Goal: Transaction & Acquisition: Purchase product/service

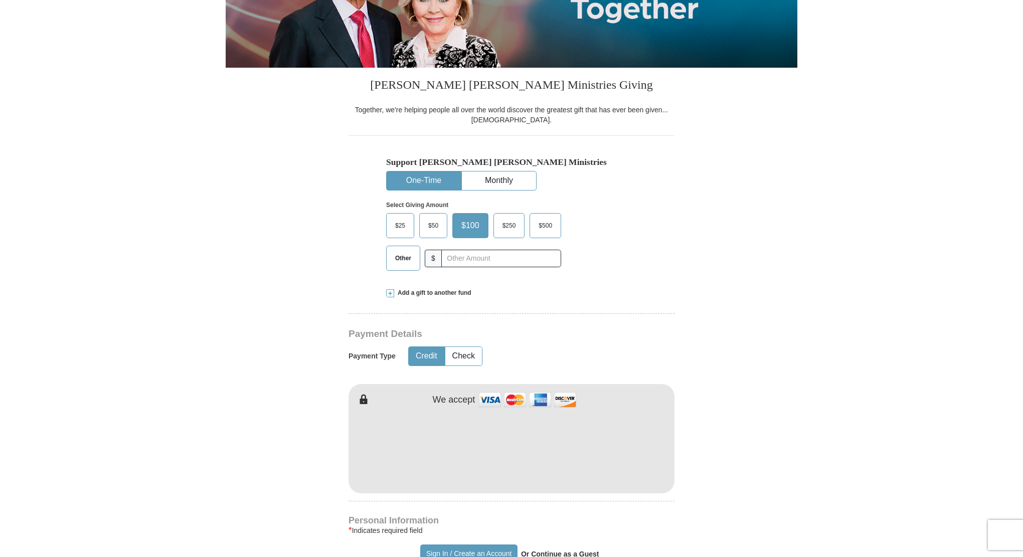
scroll to position [201, 0]
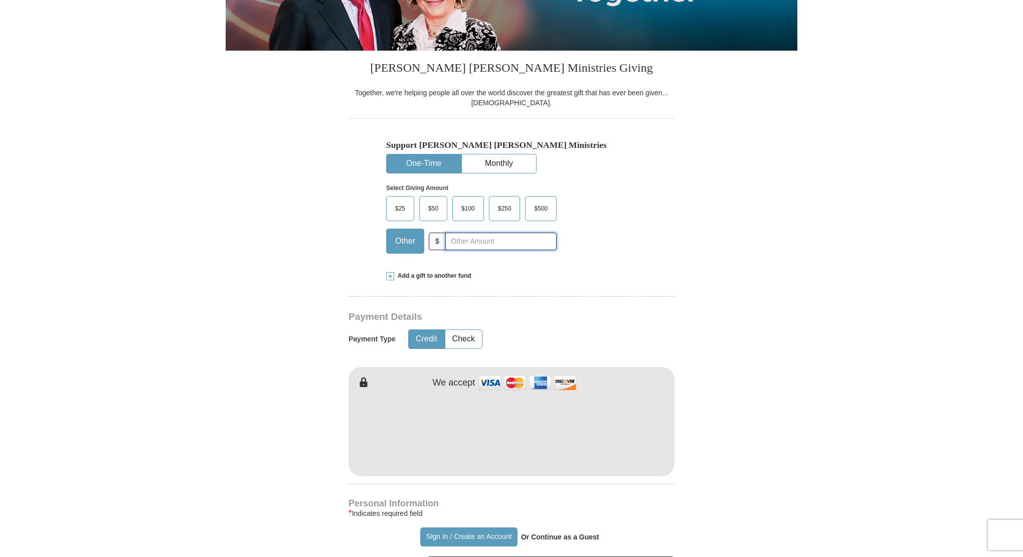
click at [465, 241] on input "text" at bounding box center [500, 242] width 111 height 18
click at [465, 242] on input "text" at bounding box center [500, 242] width 111 height 18
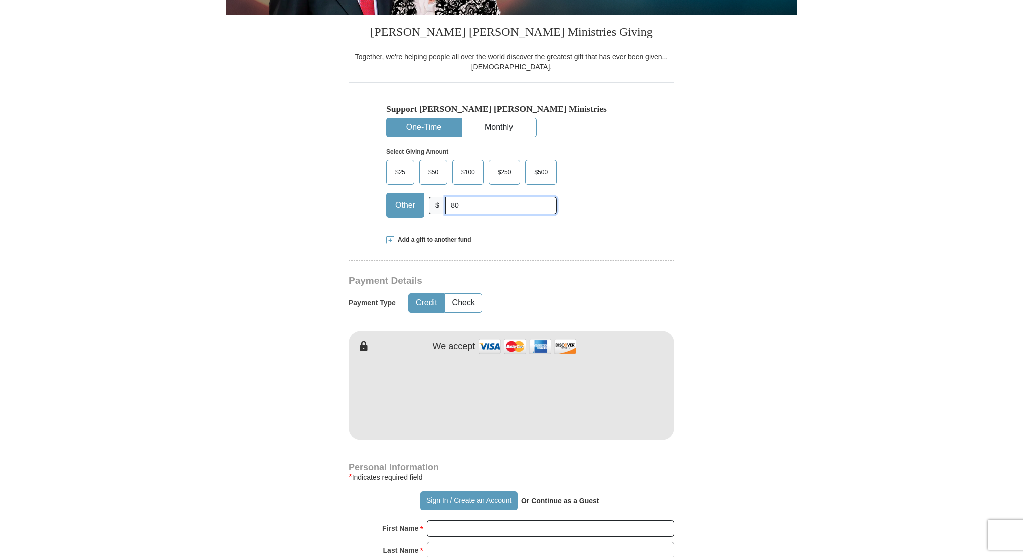
scroll to position [301, 0]
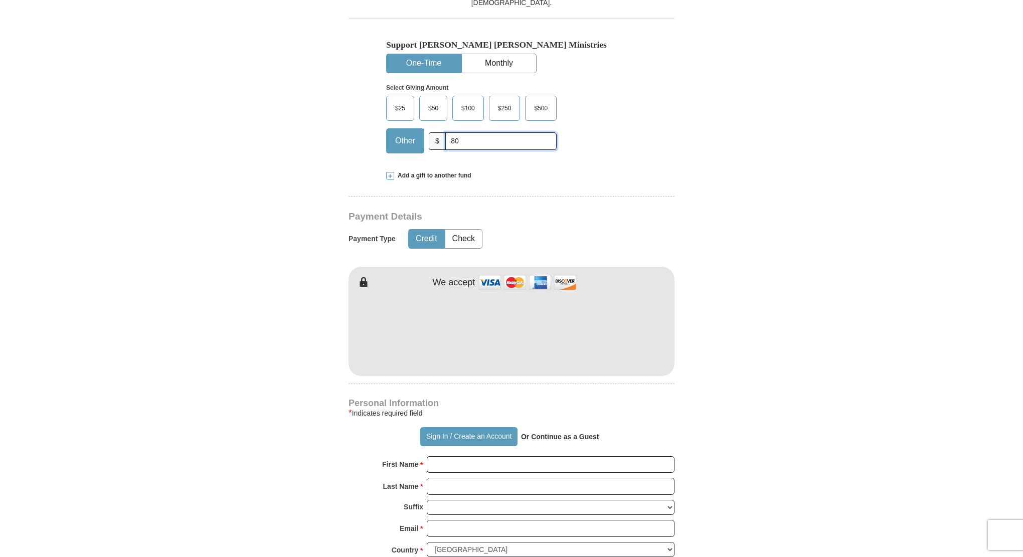
type input "80"
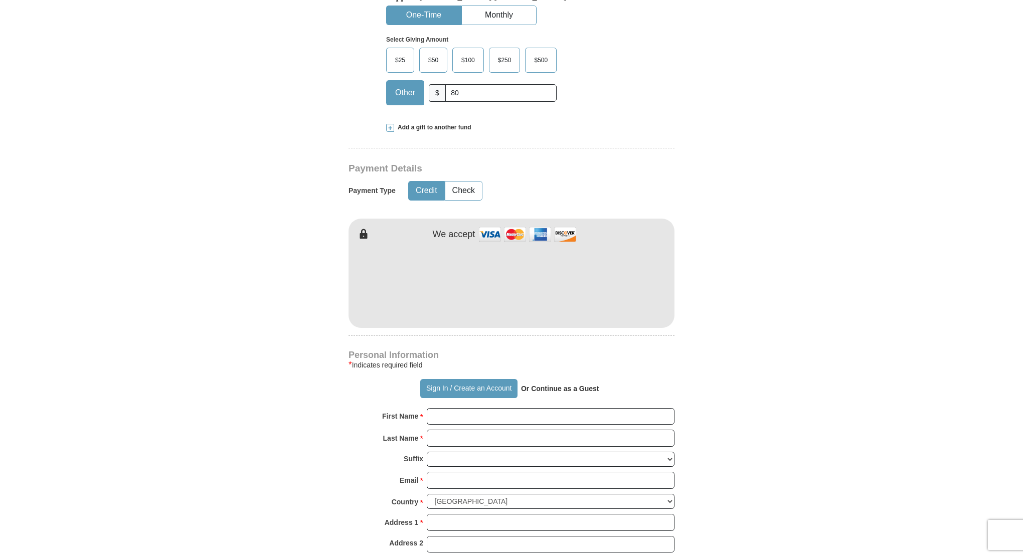
scroll to position [451, 0]
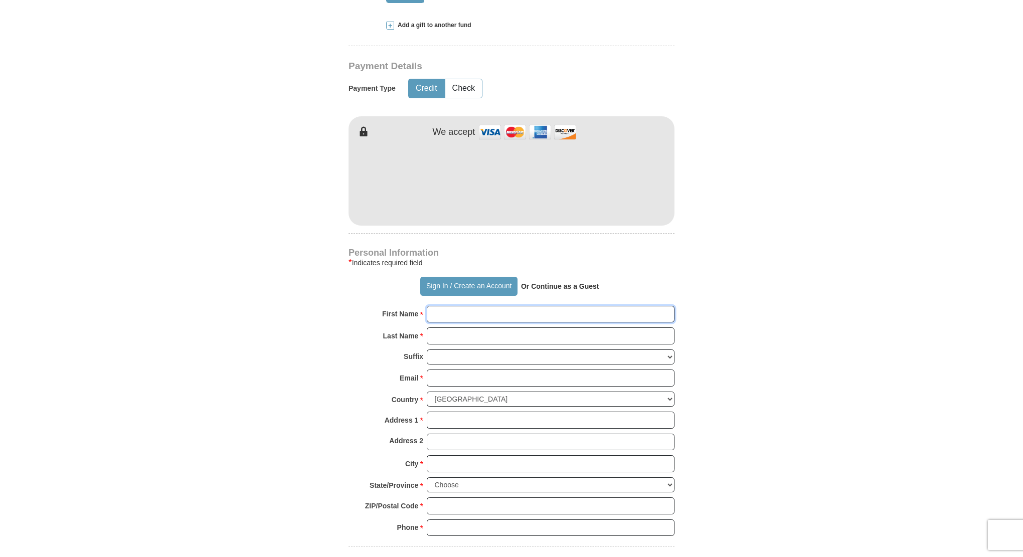
click at [434, 315] on input "First Name *" at bounding box center [551, 314] width 248 height 17
type input "[PERSON_NAME]"
drag, startPoint x: 487, startPoint y: 335, endPoint x: 495, endPoint y: 340, distance: 9.5
click at [487, 335] on input "Last Name *" at bounding box center [551, 335] width 248 height 17
type input "[PERSON_NAME]"
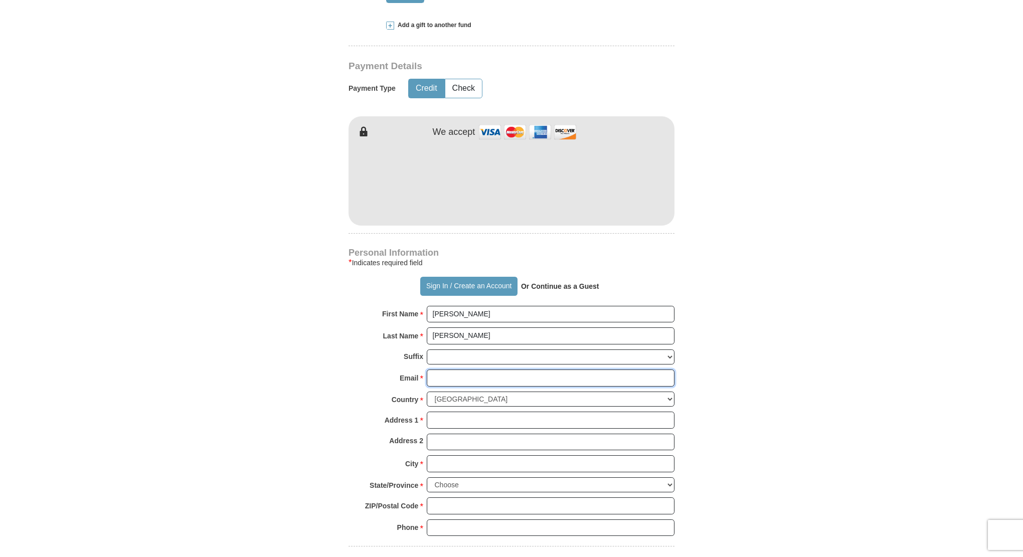
drag, startPoint x: 476, startPoint y: 376, endPoint x: 480, endPoint y: 381, distance: 6.7
click at [476, 376] on input "Email *" at bounding box center [551, 377] width 248 height 17
type input "[EMAIL_ADDRESS][DOMAIN_NAME]"
click at [463, 417] on input "Address 1 *" at bounding box center [551, 420] width 248 height 17
type input "[STREET_ADDRESS]"
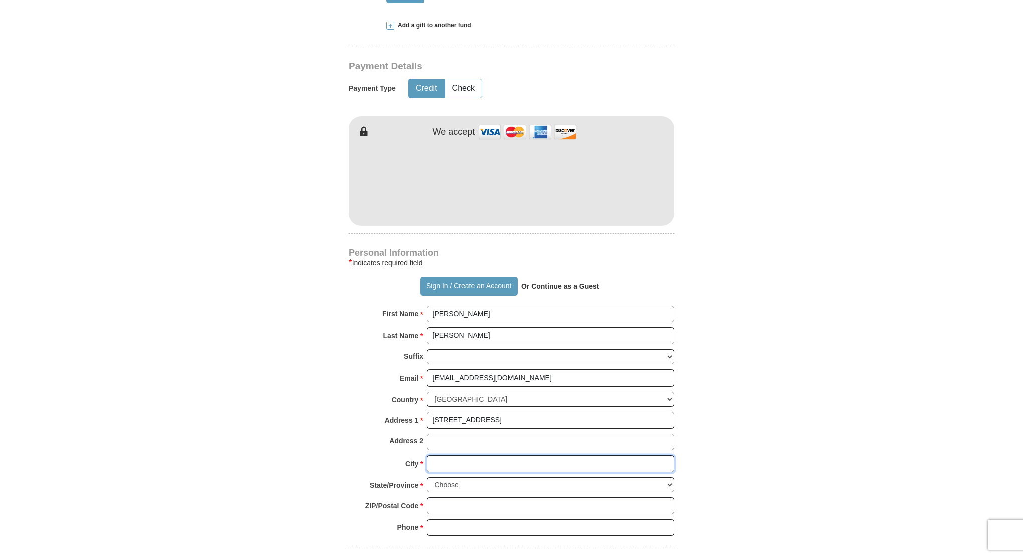
click at [477, 465] on input "City *" at bounding box center [551, 463] width 248 height 17
type input "Broken Arrow"
click at [472, 485] on select "Choose [US_STATE] [US_STATE] [US_STATE] [US_STATE] [US_STATE] Armed Forces Amer…" at bounding box center [551, 485] width 248 height 16
select select "OK"
click at [427, 477] on select "Choose [US_STATE] [US_STATE] [US_STATE] [US_STATE] [US_STATE] Armed Forces Amer…" at bounding box center [551, 485] width 248 height 16
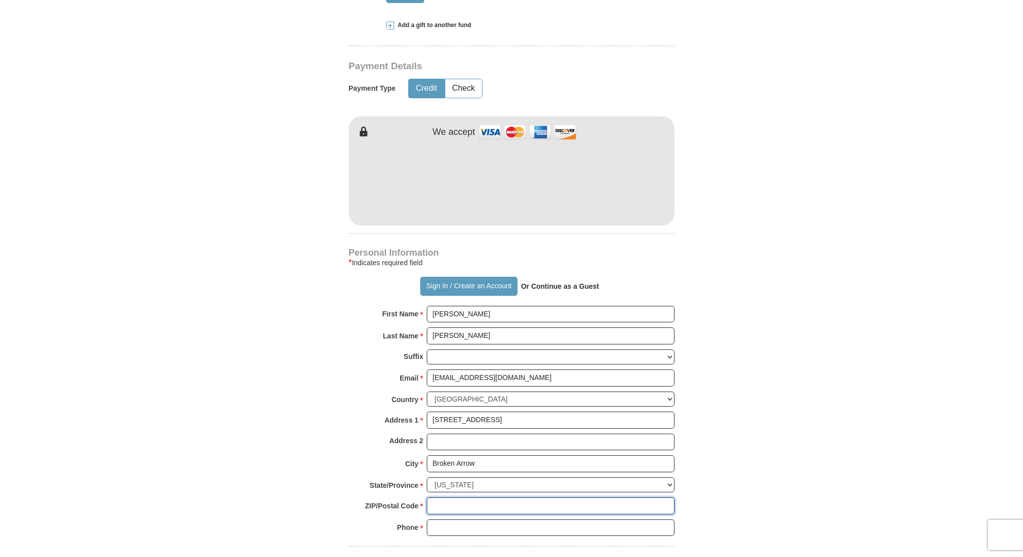
click at [477, 503] on input "ZIP/Postal Code *" at bounding box center [551, 505] width 248 height 17
type input "74014"
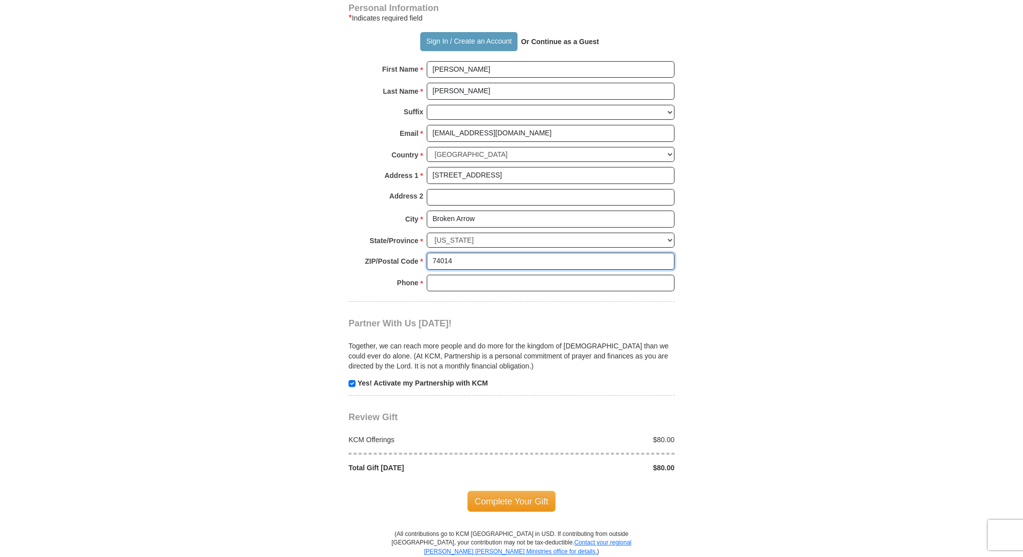
scroll to position [702, 0]
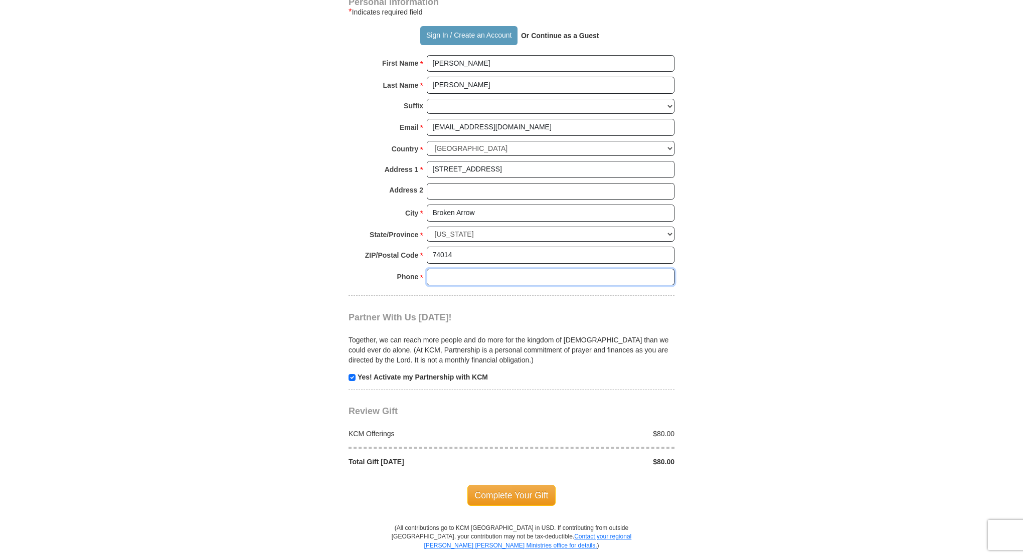
click at [449, 273] on input "Phone * *" at bounding box center [551, 277] width 248 height 17
type input "[PHONE_NUMBER]"
click at [350, 374] on input "checkbox" at bounding box center [351, 377] width 7 height 7
checkbox input "false"
click at [533, 490] on span "Complete Your Gift" at bounding box center [511, 495] width 89 height 21
